Goal: Check status

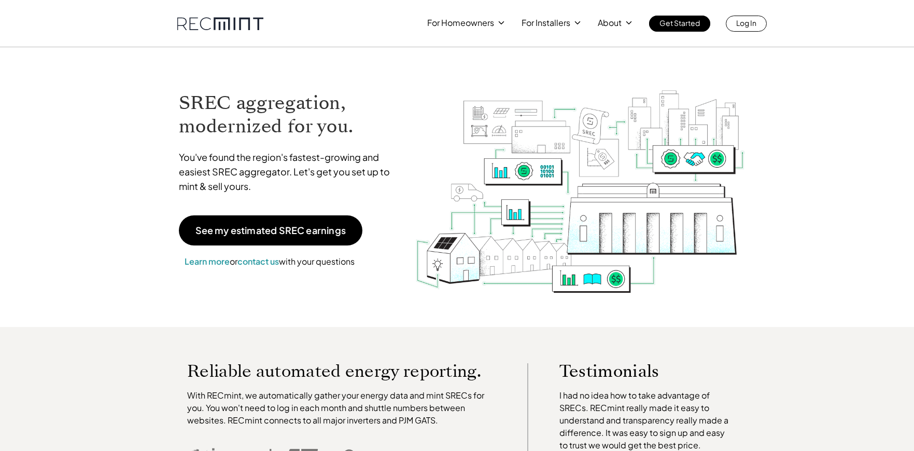
click at [754, 25] on p "Log In" at bounding box center [746, 23] width 20 height 15
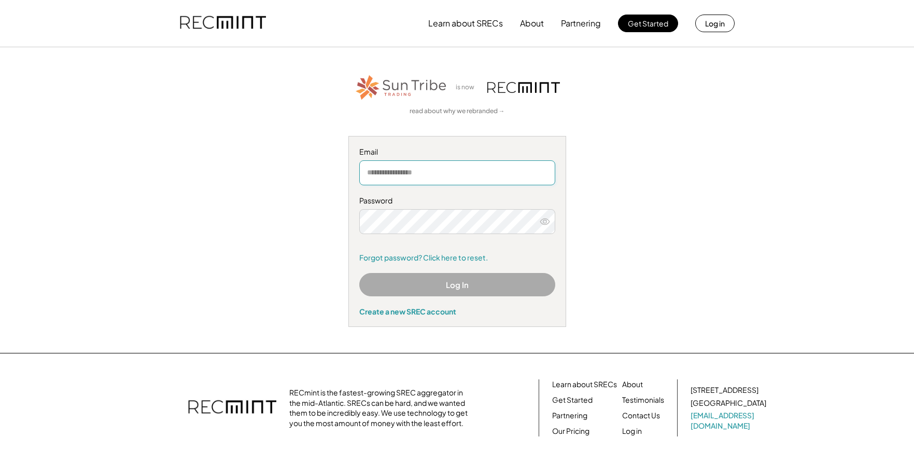
type input "**********"
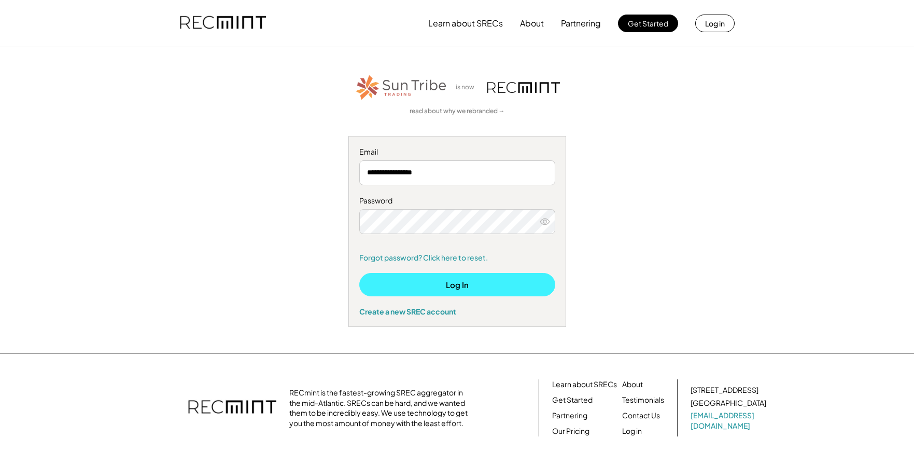
click at [453, 285] on button "Log In" at bounding box center [457, 284] width 196 height 23
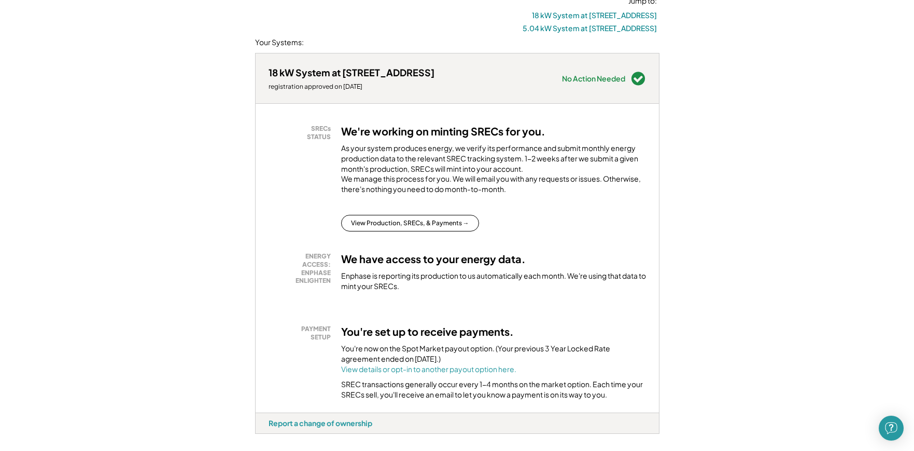
scroll to position [135, 0]
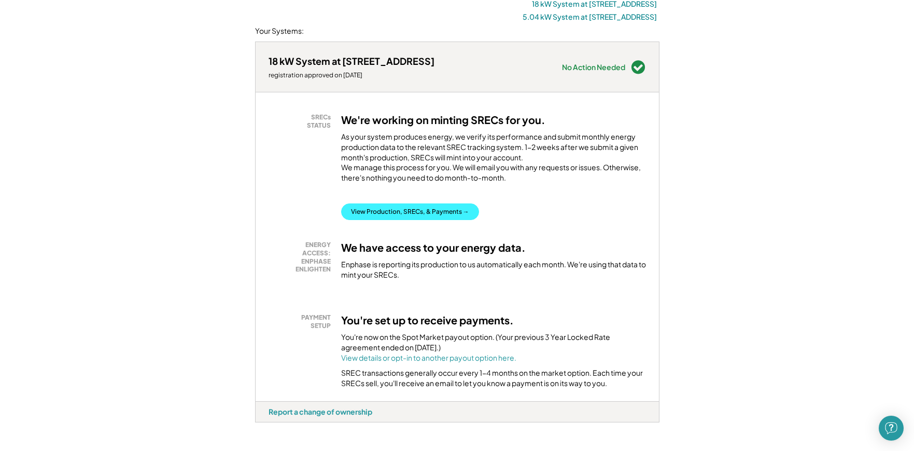
click at [452, 220] on button "View Production, SRECs, & Payments →" at bounding box center [410, 211] width 138 height 17
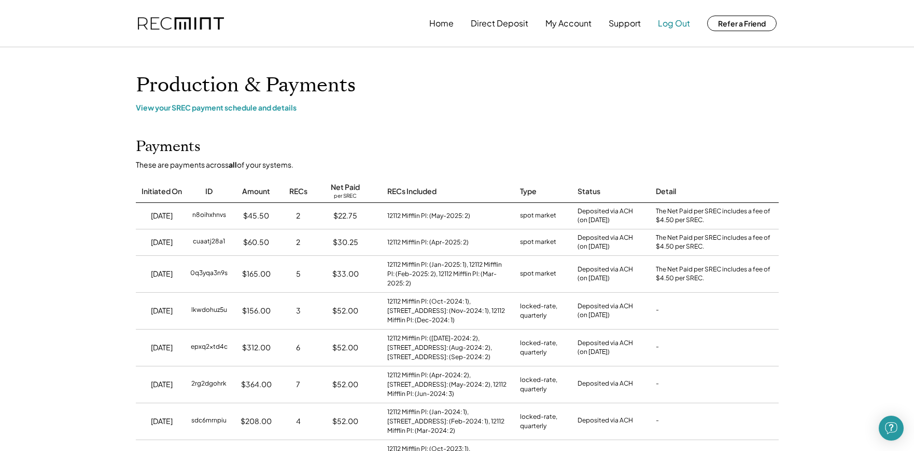
click at [670, 23] on button "Log Out" at bounding box center [674, 23] width 32 height 21
